Goal: Task Accomplishment & Management: Use online tool/utility

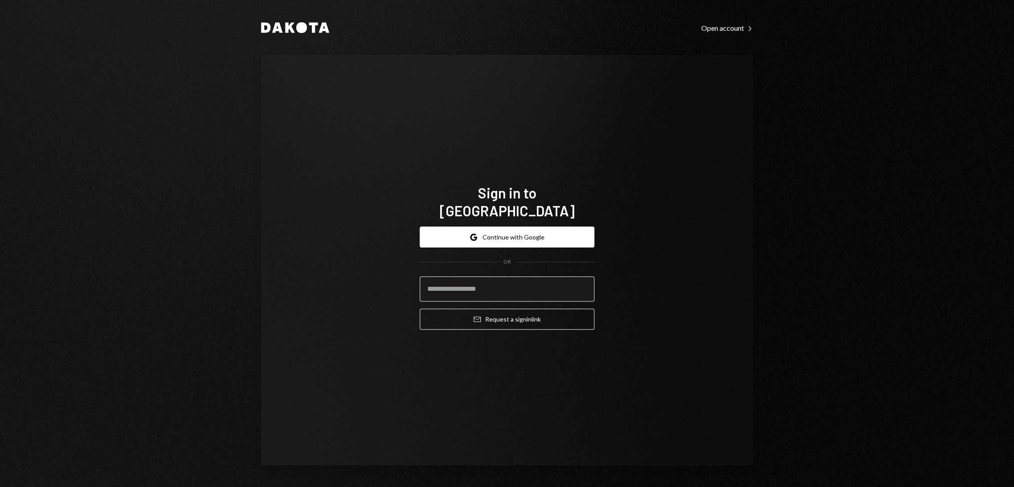
click at [453, 277] on input "email" at bounding box center [507, 288] width 175 height 25
type input "**********"
click at [509, 312] on button "Email Request a sign in link" at bounding box center [507, 318] width 175 height 21
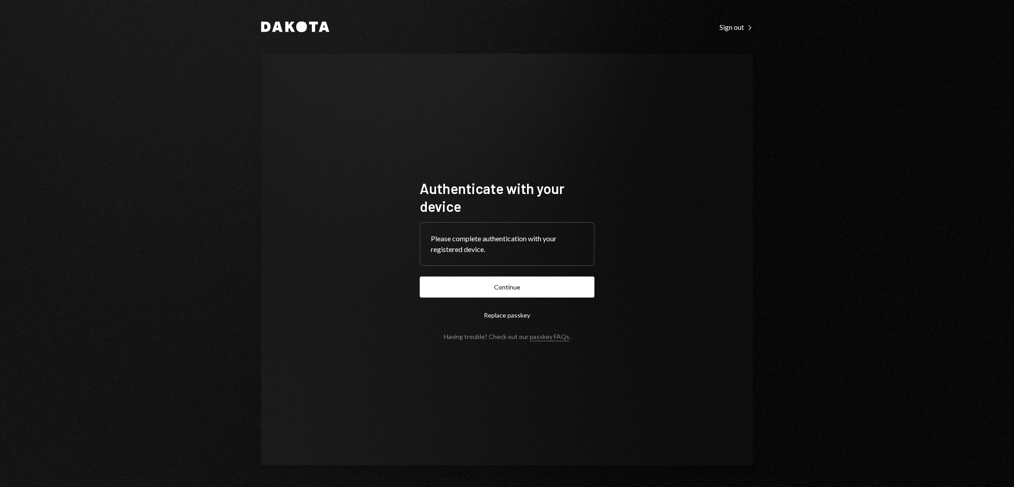
click at [509, 290] on button "Continue" at bounding box center [507, 286] width 175 height 21
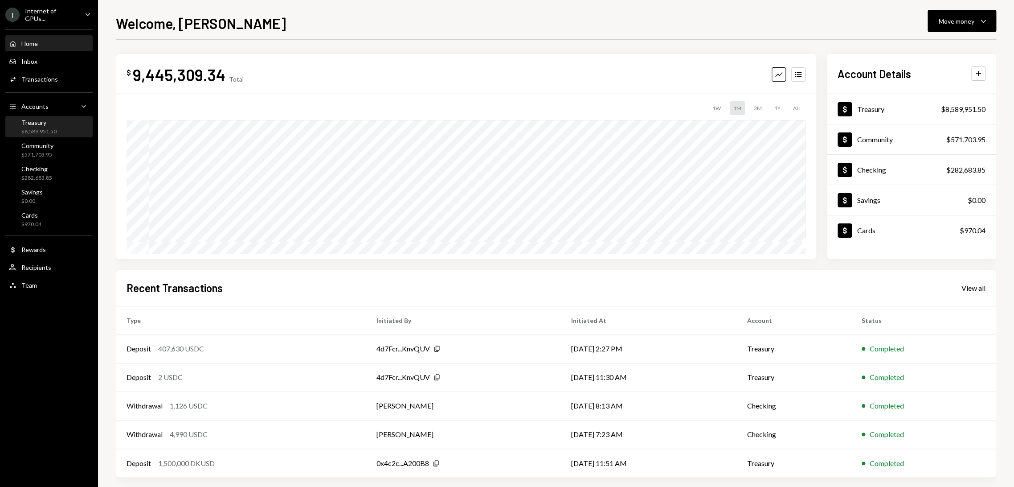
click at [52, 123] on div "Treasury" at bounding box center [38, 123] width 35 height 8
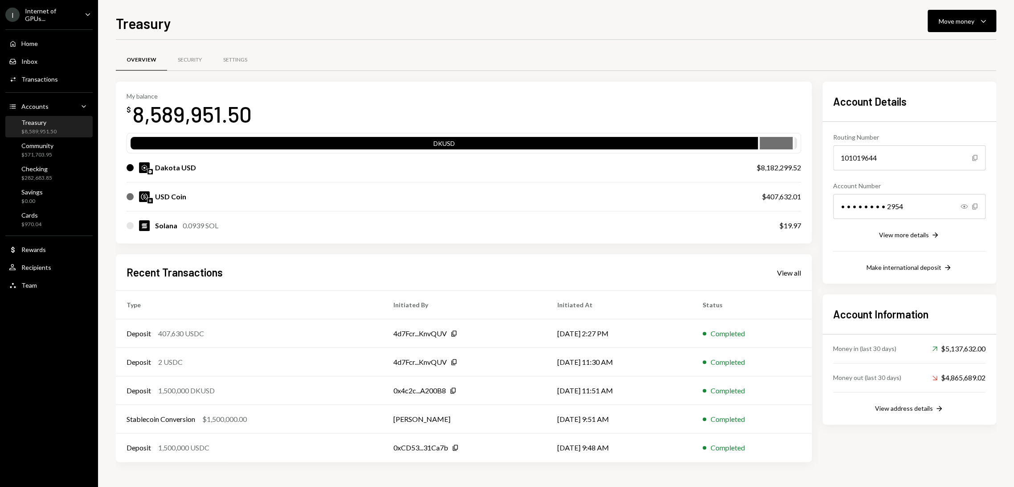
click at [57, 121] on div "Treasury $8,589,951.50" at bounding box center [49, 127] width 80 height 17
click at [962, 17] on div "Move money" at bounding box center [957, 20] width 36 height 9
click at [934, 119] on div "Swap stablecoins" at bounding box center [955, 115] width 65 height 9
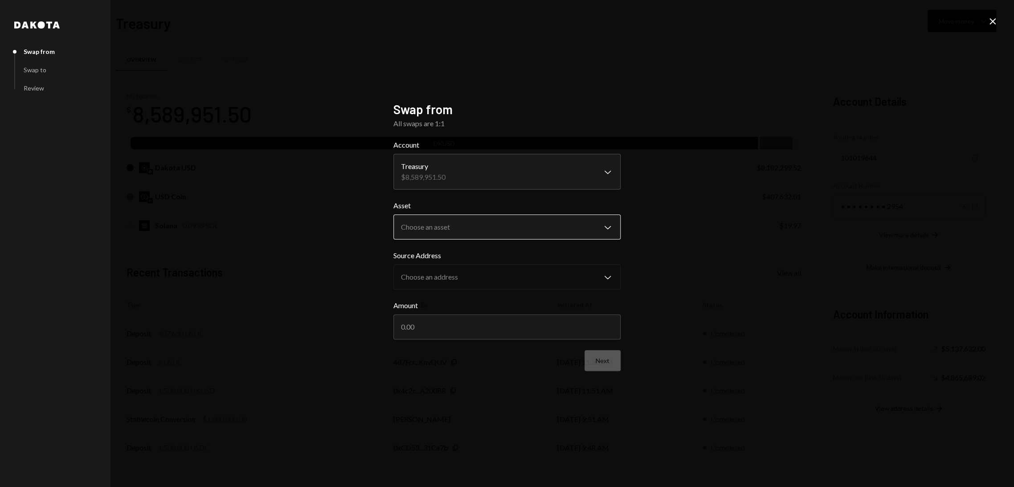
click at [503, 230] on body "I Internet of GPUs... Caret Down Home Home Inbox Inbox Activities Transactions …" at bounding box center [507, 243] width 1014 height 487
select select "****"
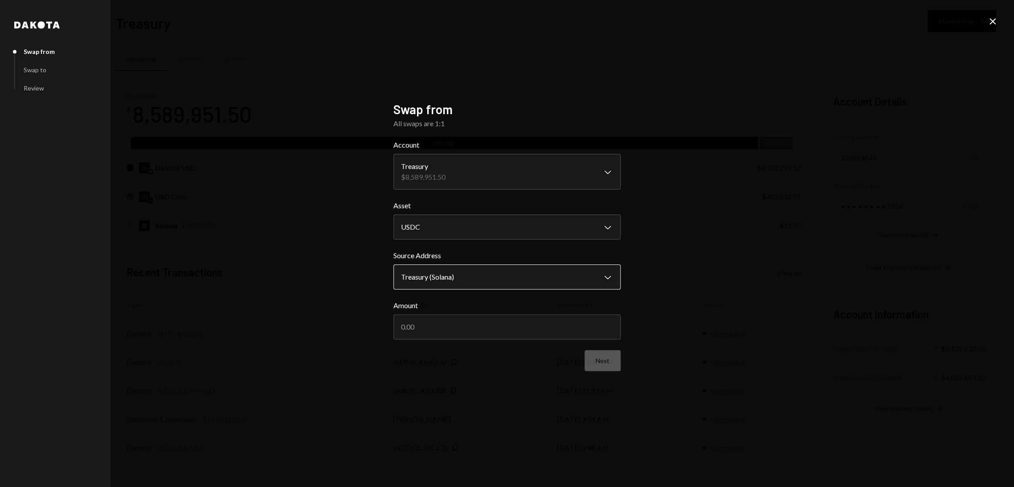
click at [496, 270] on body "I Internet of GPUs... Caret Down Home Home Inbox Inbox Activities Transactions …" at bounding box center [507, 243] width 1014 height 487
click at [500, 328] on input "Amount" at bounding box center [507, 326] width 227 height 25
type input "300000"
click at [595, 357] on button "Next" at bounding box center [603, 360] width 36 height 21
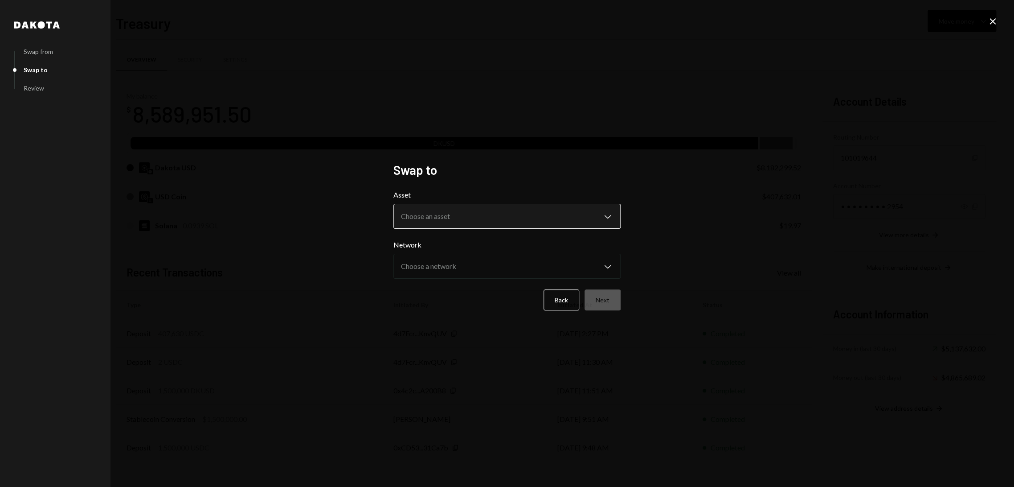
click at [537, 216] on body "I Internet of GPUs... Caret Down Home Home Inbox Inbox Activities Transactions …" at bounding box center [507, 243] width 1014 height 487
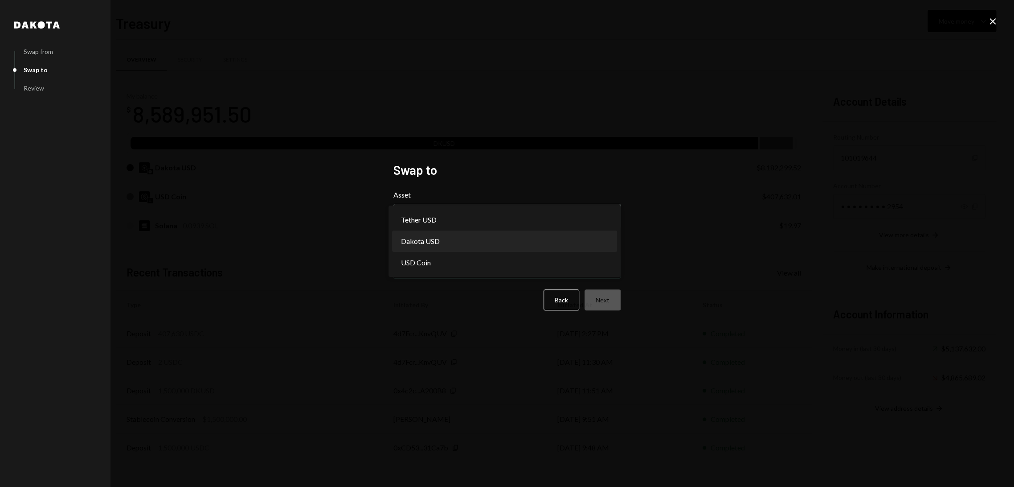
select select "*****"
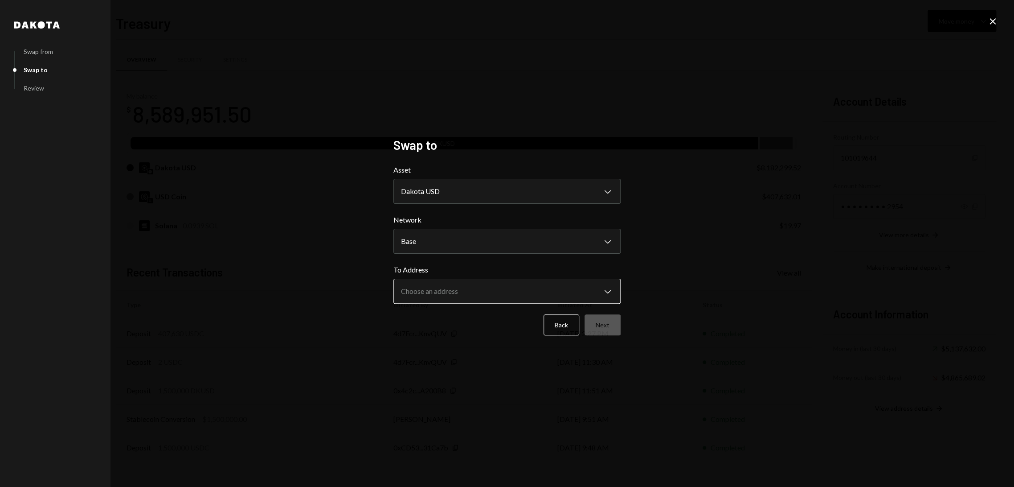
click at [528, 292] on body "I Internet of GPUs... Caret Down Home Home Inbox Inbox Activities Transactions …" at bounding box center [507, 243] width 1014 height 487
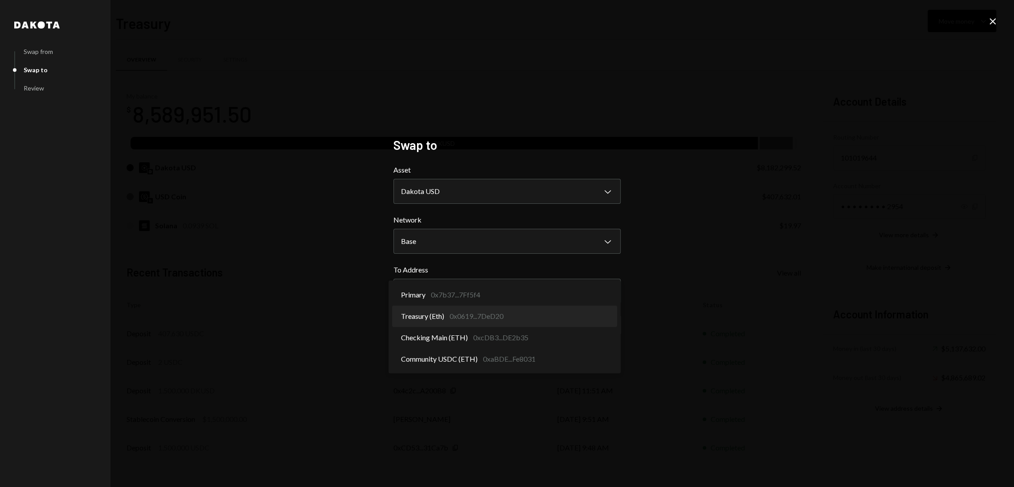
select select "**********"
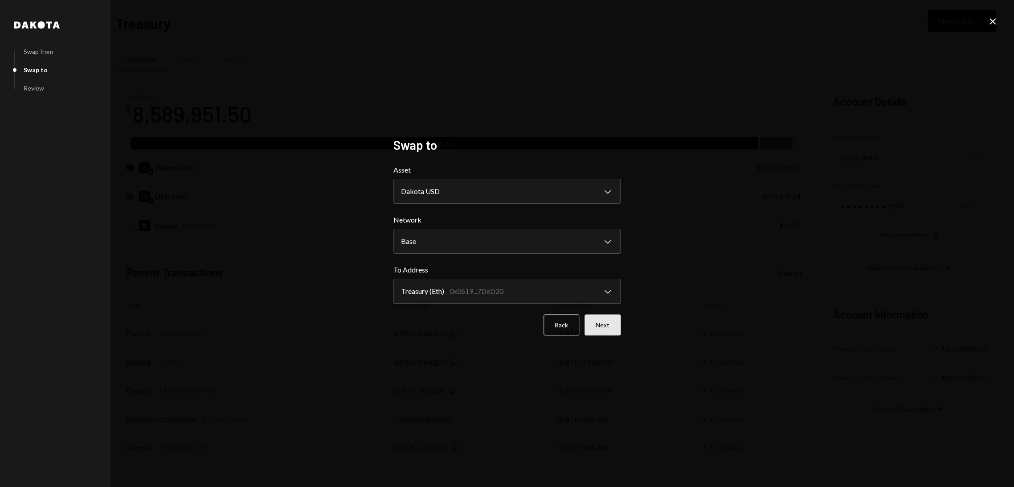
click at [596, 325] on button "Next" at bounding box center [603, 324] width 36 height 21
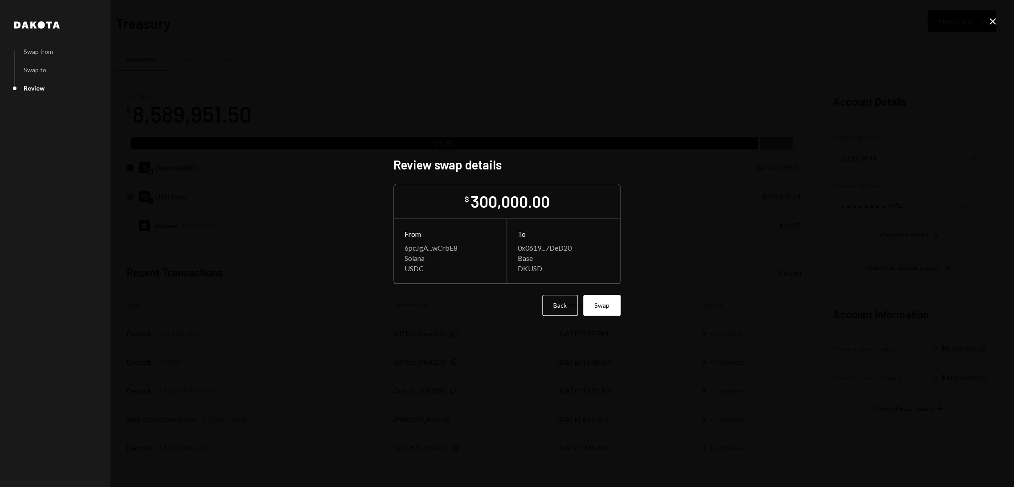
click at [604, 305] on button "Swap" at bounding box center [601, 305] width 37 height 21
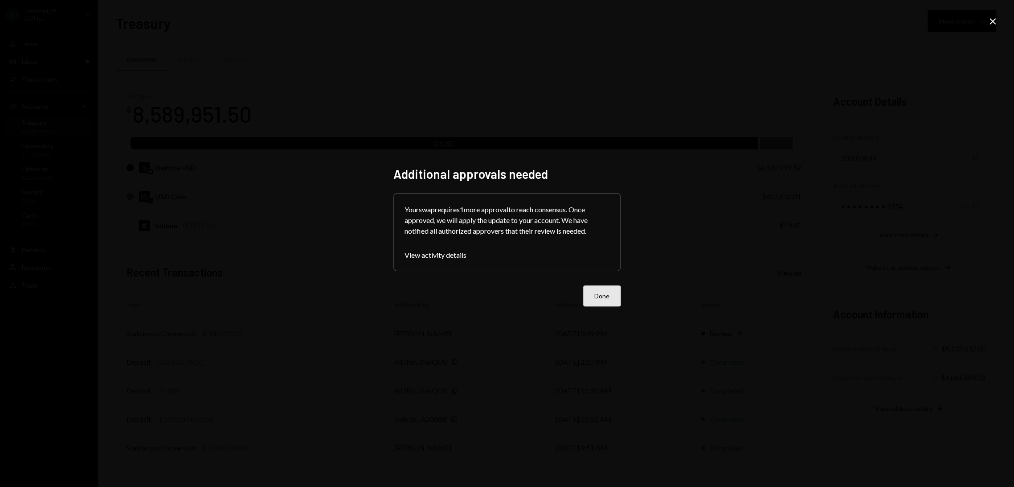
click at [596, 292] on button "Done" at bounding box center [601, 295] width 37 height 21
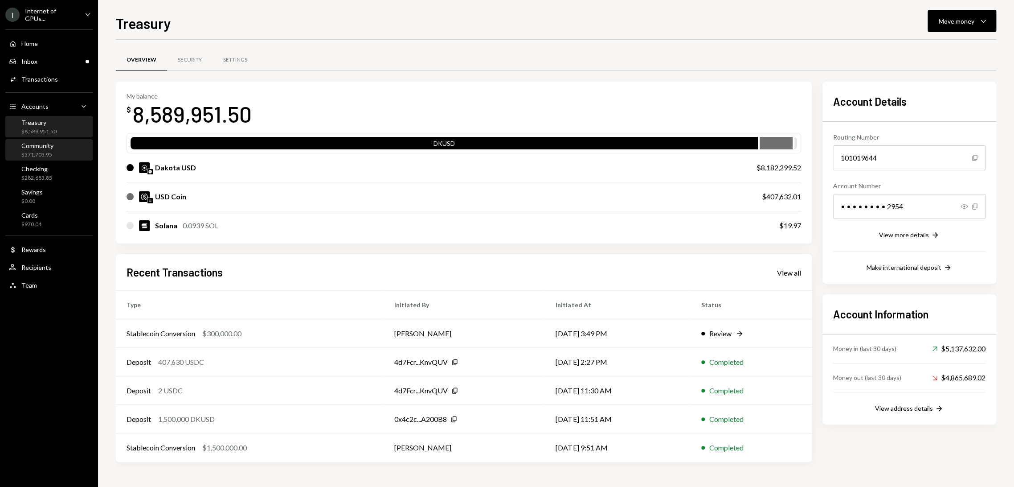
click at [56, 155] on div "Community $571,703.95" at bounding box center [49, 150] width 80 height 17
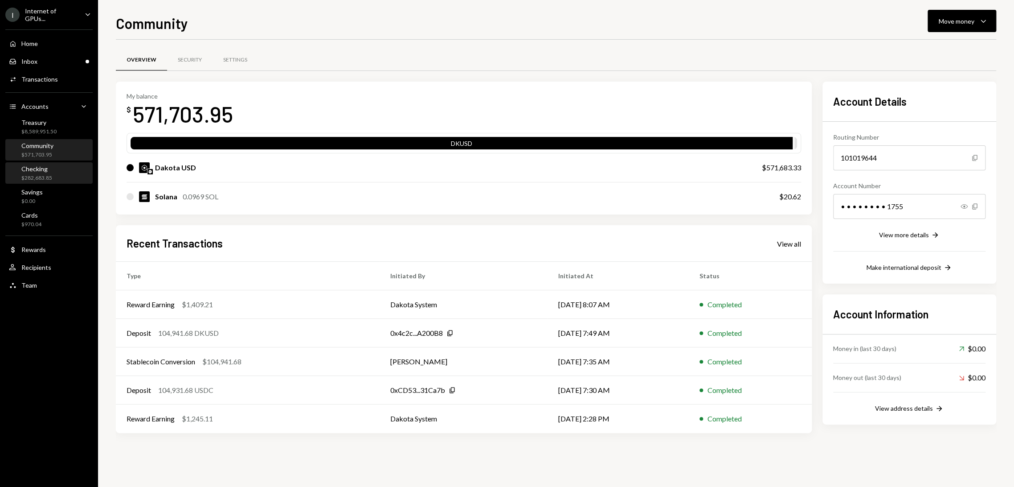
click at [60, 175] on div "Checking $282,683.85" at bounding box center [49, 173] width 80 height 17
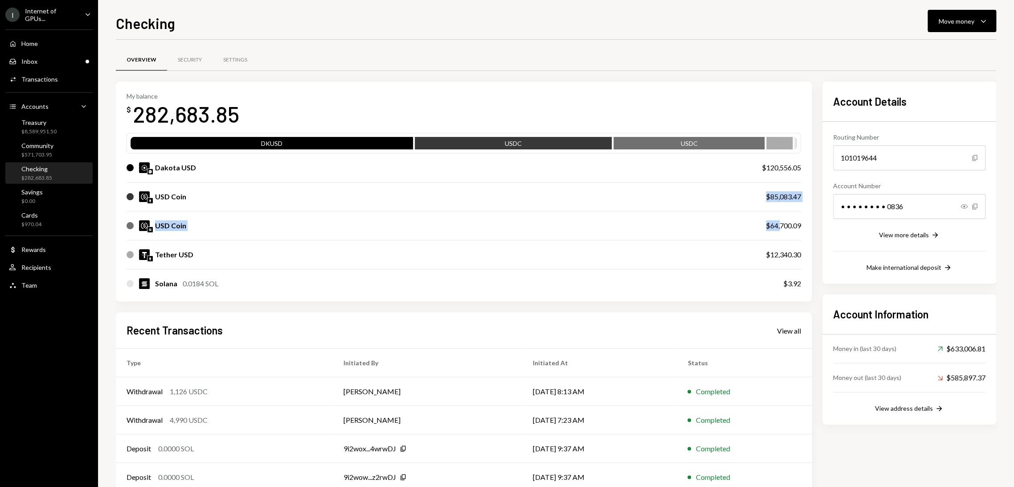
drag, startPoint x: 768, startPoint y: 205, endPoint x: 780, endPoint y: 234, distance: 32.1
click at [780, 234] on div "DKUSD USDC USDC Dakota USD $120,556.05 USD Coin $85,083.47 USD Coin $64,700.09 …" at bounding box center [464, 215] width 675 height 165
